Goal: Transaction & Acquisition: Purchase product/service

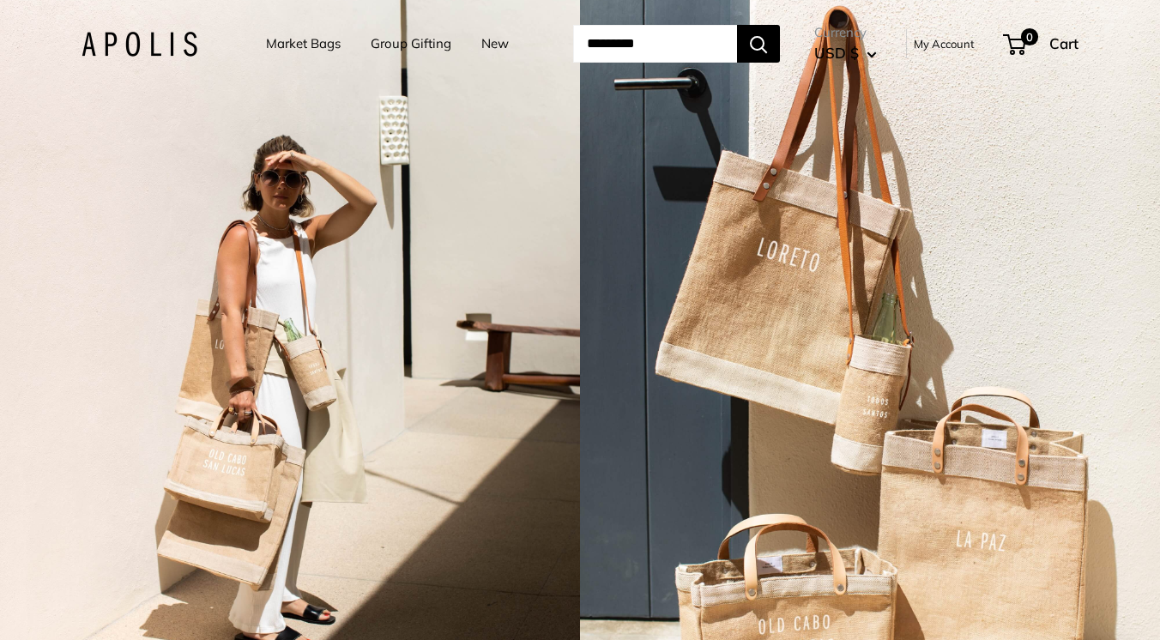
click at [651, 38] on input "Search..." at bounding box center [655, 44] width 164 height 38
paste input "**********"
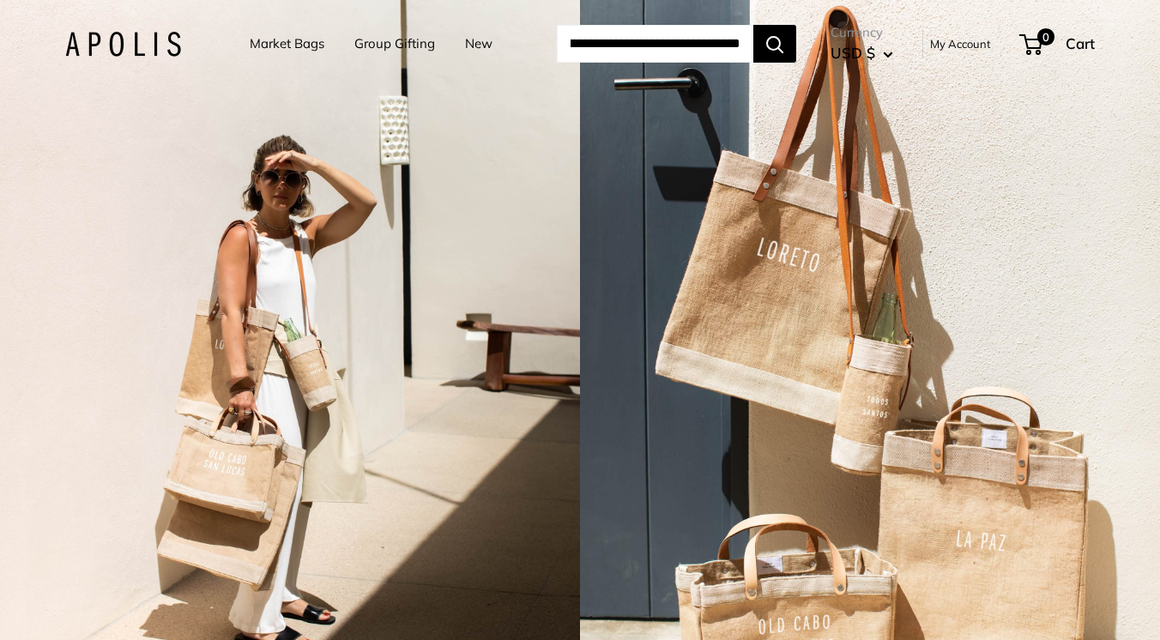
type input "**********"
click at [754, 25] on button "Search" at bounding box center [775, 44] width 43 height 38
